Goal: Information Seeking & Learning: Learn about a topic

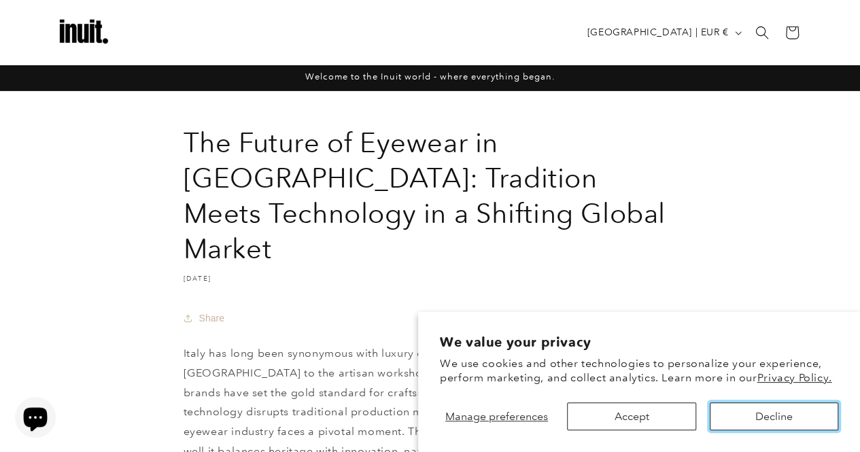
click at [737, 425] on button "Decline" at bounding box center [774, 417] width 129 height 28
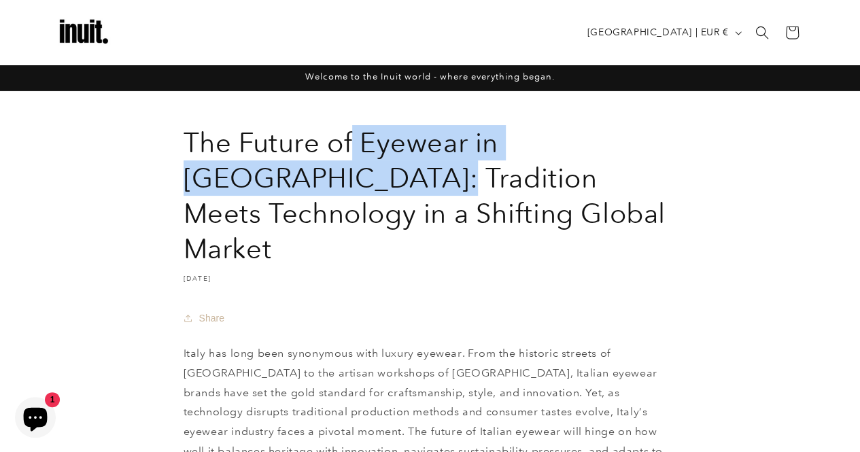
drag, startPoint x: 185, startPoint y: 135, endPoint x: 555, endPoint y: 136, distance: 370.0
click at [555, 136] on h1 "The Future of Eyewear in [GEOGRAPHIC_DATA]: Tradition Meets Technology in a Shi…" at bounding box center [431, 195] width 494 height 141
drag, startPoint x: 494, startPoint y: 210, endPoint x: 184, endPoint y: 133, distance: 319.7
click at [184, 133] on h1 "The Future of Eyewear in [GEOGRAPHIC_DATA]: Tradition Meets Technology in a Shi…" at bounding box center [431, 195] width 494 height 141
copy h1 "The Future of Eyewear in [GEOGRAPHIC_DATA]: Tradition Meets Technology in a Shi…"
